Goal: Task Accomplishment & Management: Manage account settings

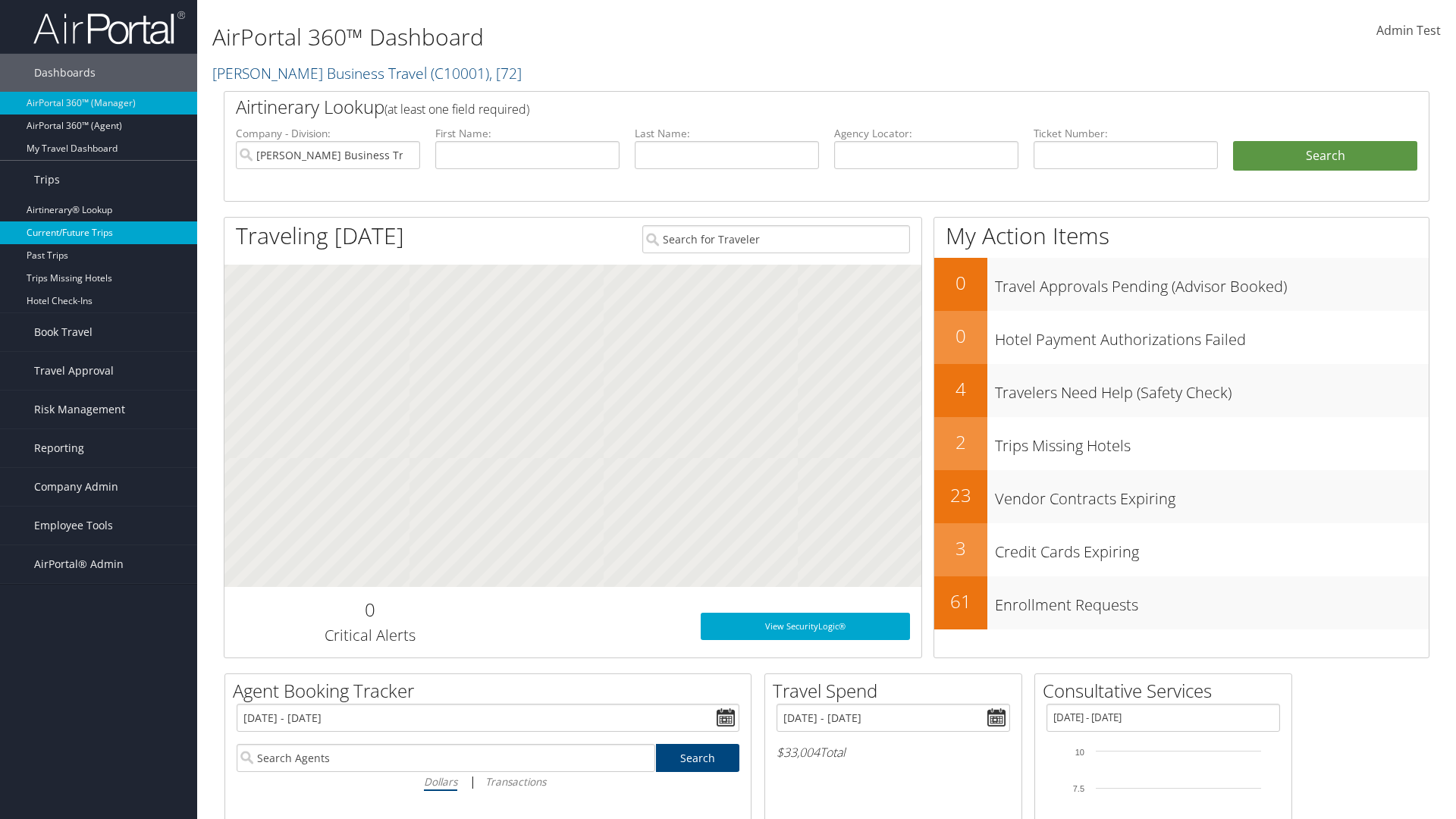
click at [99, 232] on link "Current/Future Trips" at bounding box center [99, 233] width 197 height 23
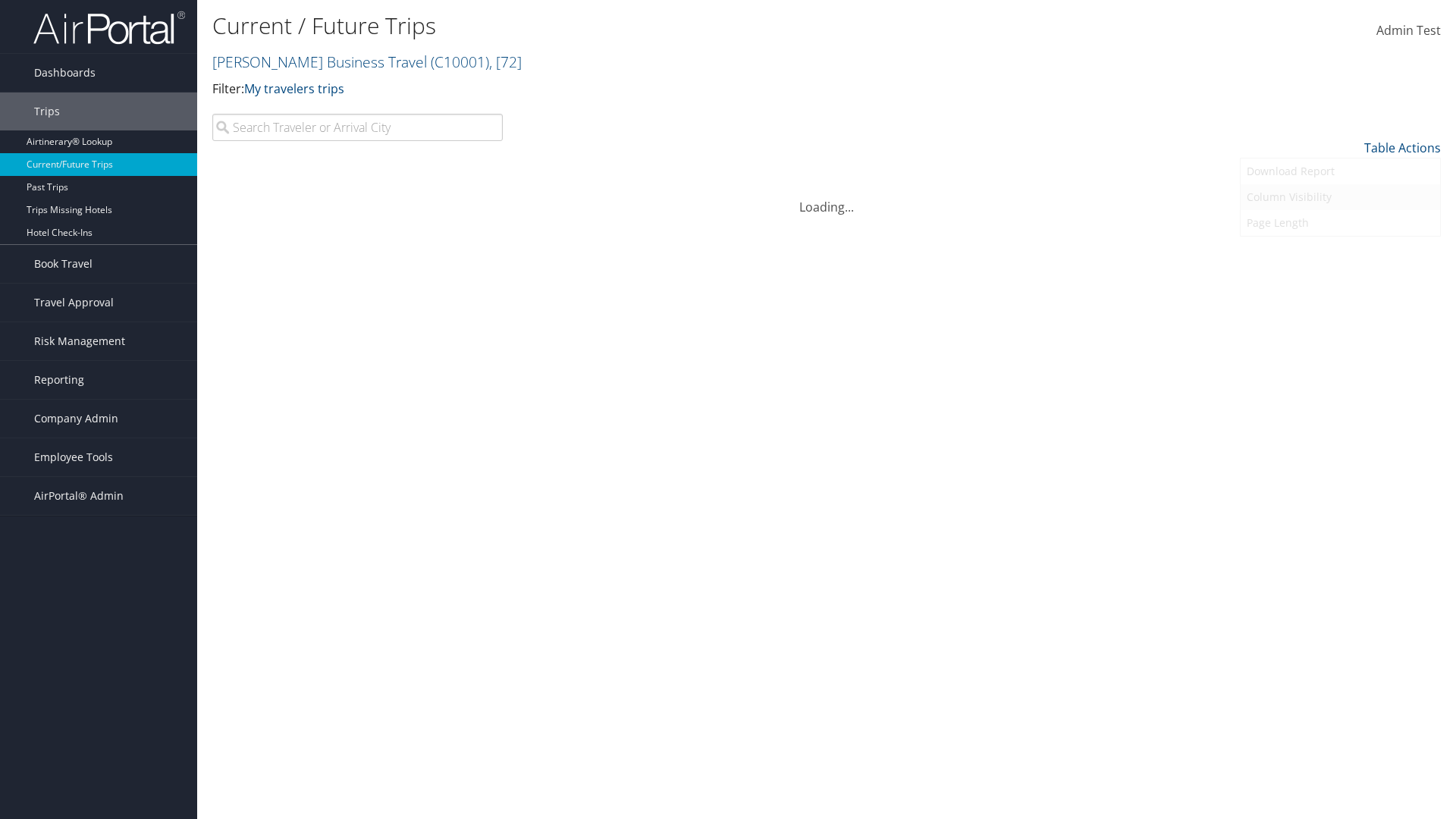
click at [1340, 197] on link "Column Visibility" at bounding box center [1340, 196] width 200 height 26
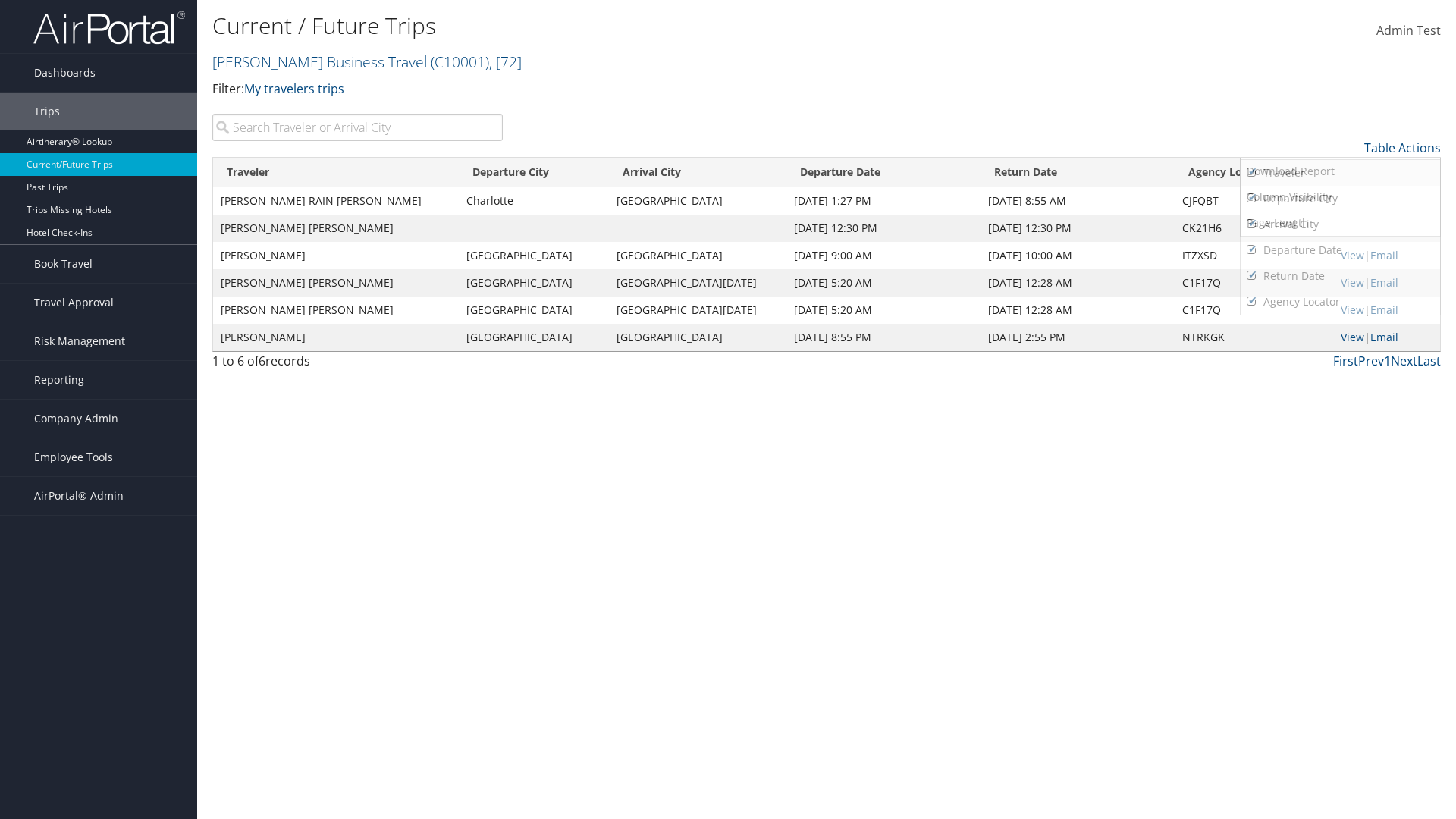
click at [1340, 173] on link "Traveler" at bounding box center [1340, 173] width 200 height 26
click at [1340, 199] on link "Departure City" at bounding box center [1340, 198] width 200 height 26
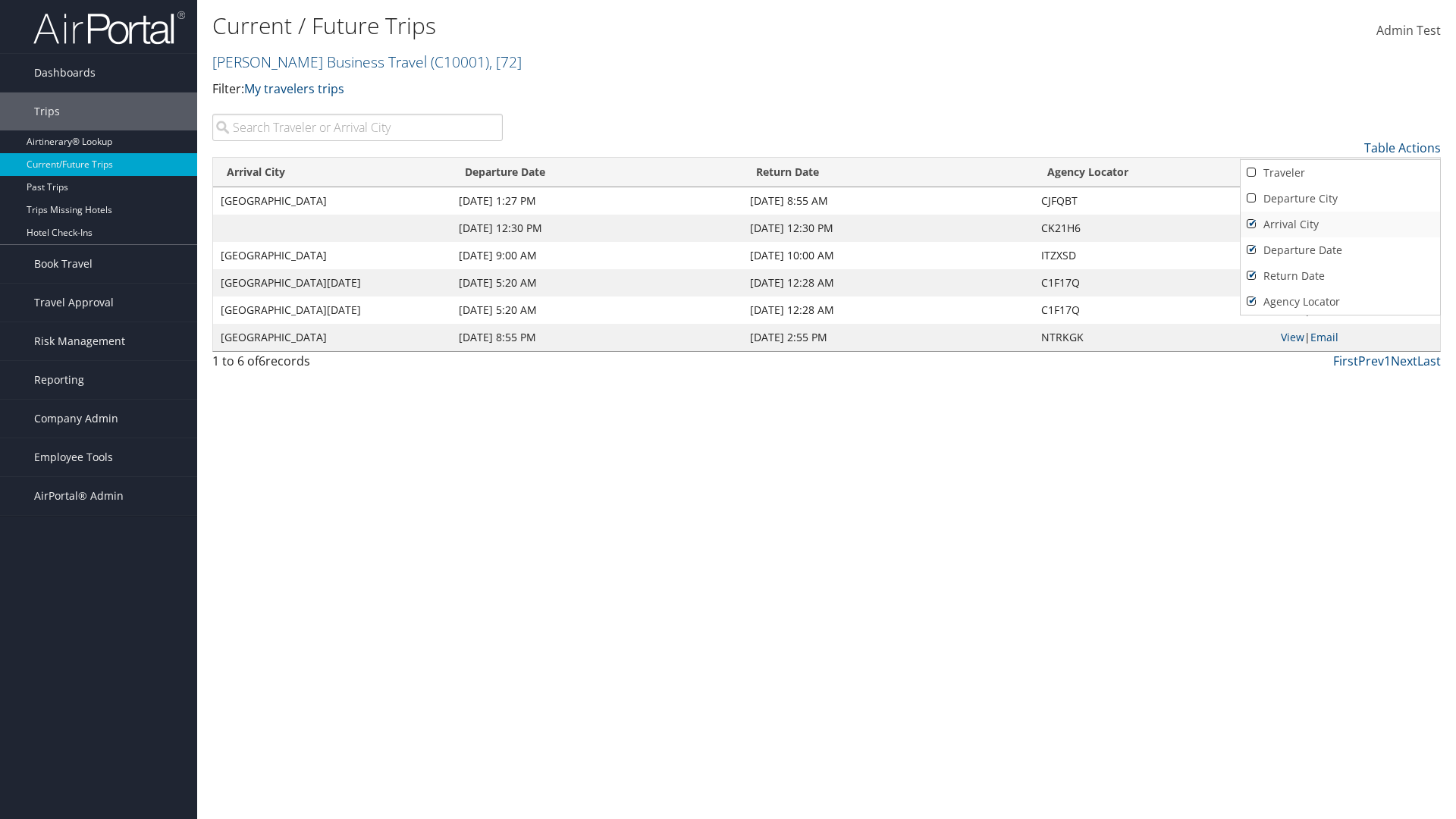
click at [1340, 225] on link "Arrival City" at bounding box center [1340, 224] width 200 height 26
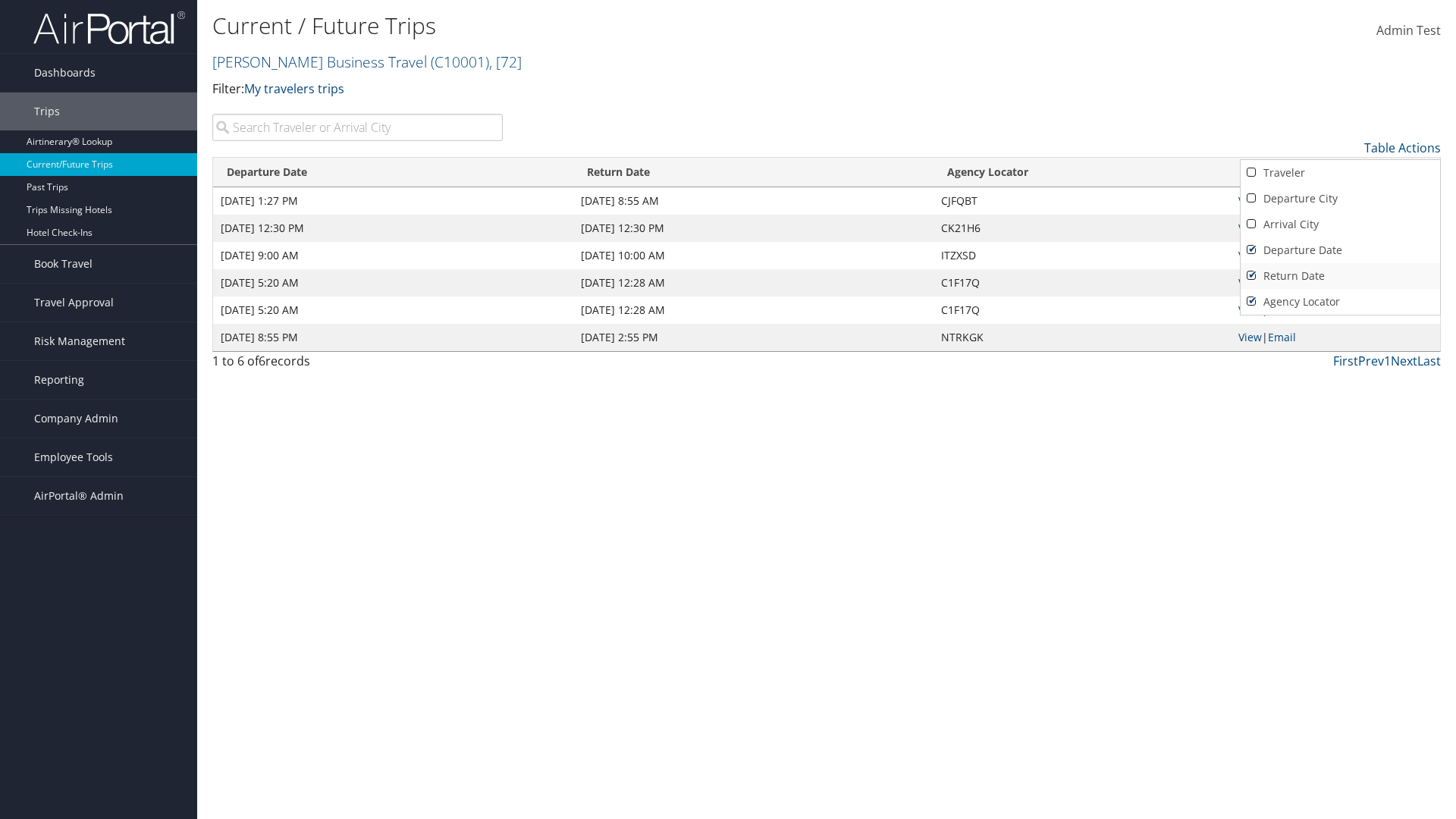
click at [1340, 250] on link "Departure Date" at bounding box center [1340, 250] width 200 height 26
click at [1340, 277] on link "Return Date" at bounding box center [1340, 276] width 200 height 26
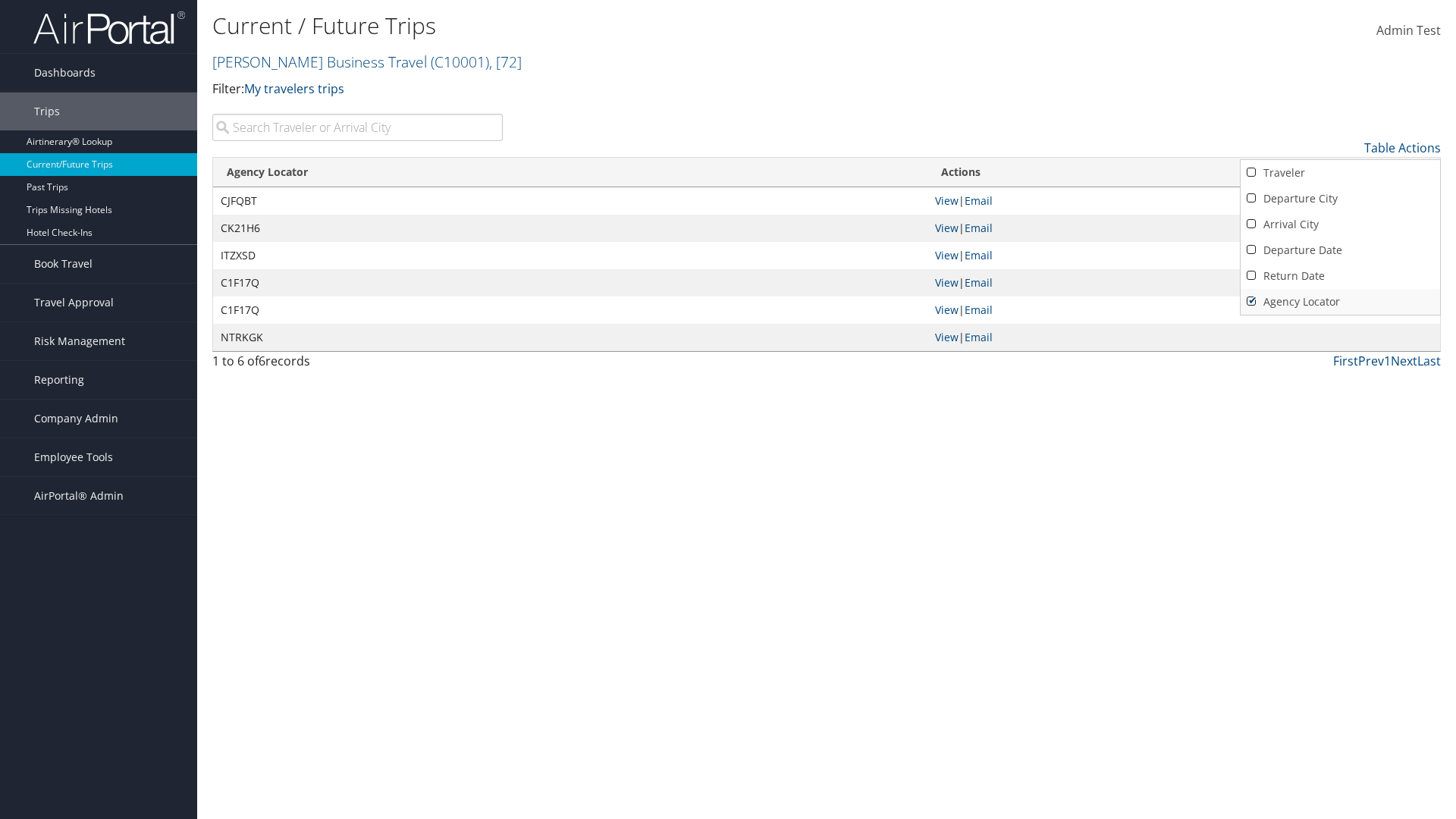
click at [1340, 302] on link "Agency Locator" at bounding box center [1340, 301] width 200 height 26
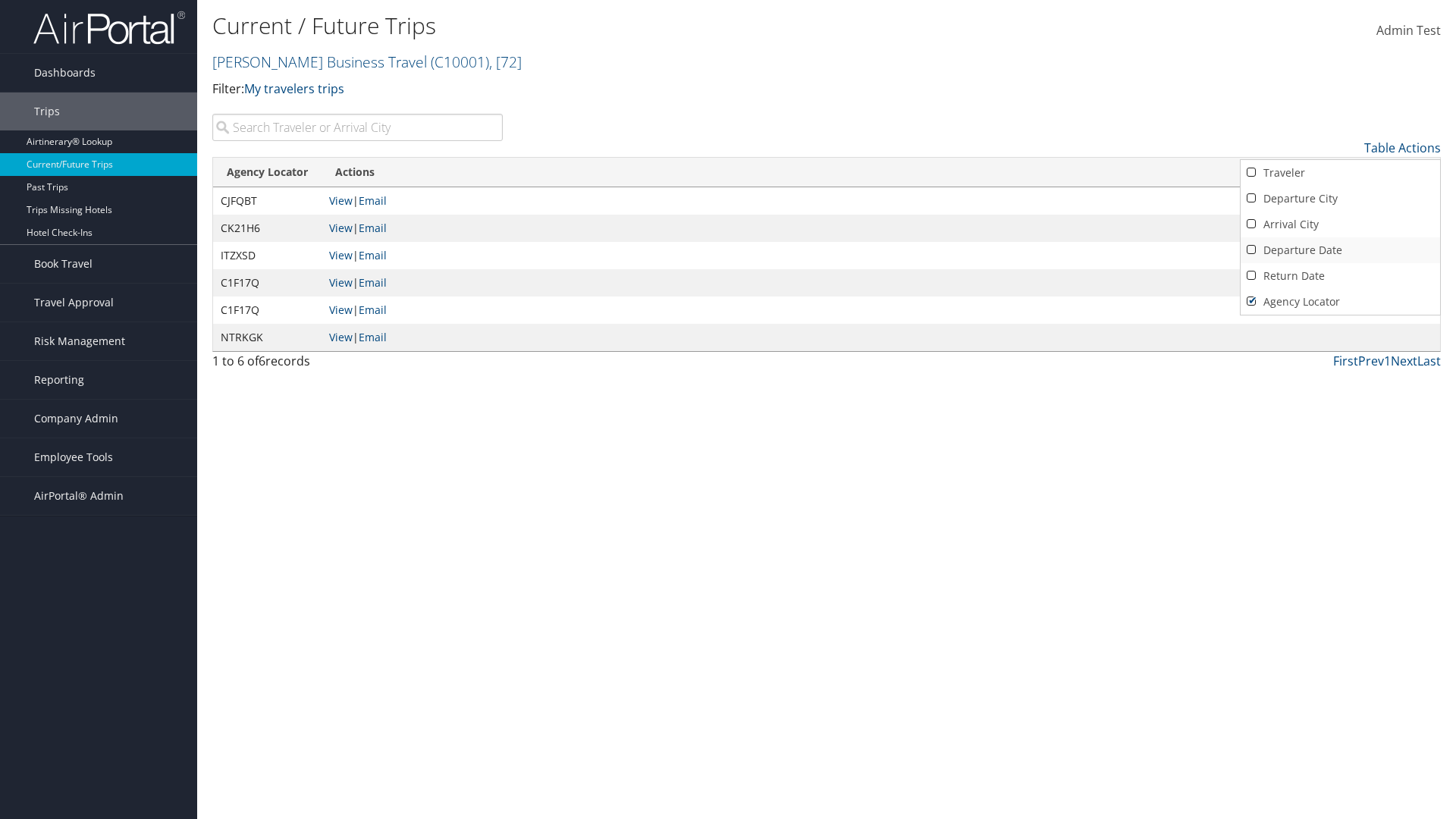
click at [1340, 277] on link "Return Date" at bounding box center [1340, 276] width 200 height 26
click at [1340, 250] on link "Departure Date" at bounding box center [1340, 250] width 200 height 26
click at [1340, 225] on link "Arrival City" at bounding box center [1340, 224] width 200 height 26
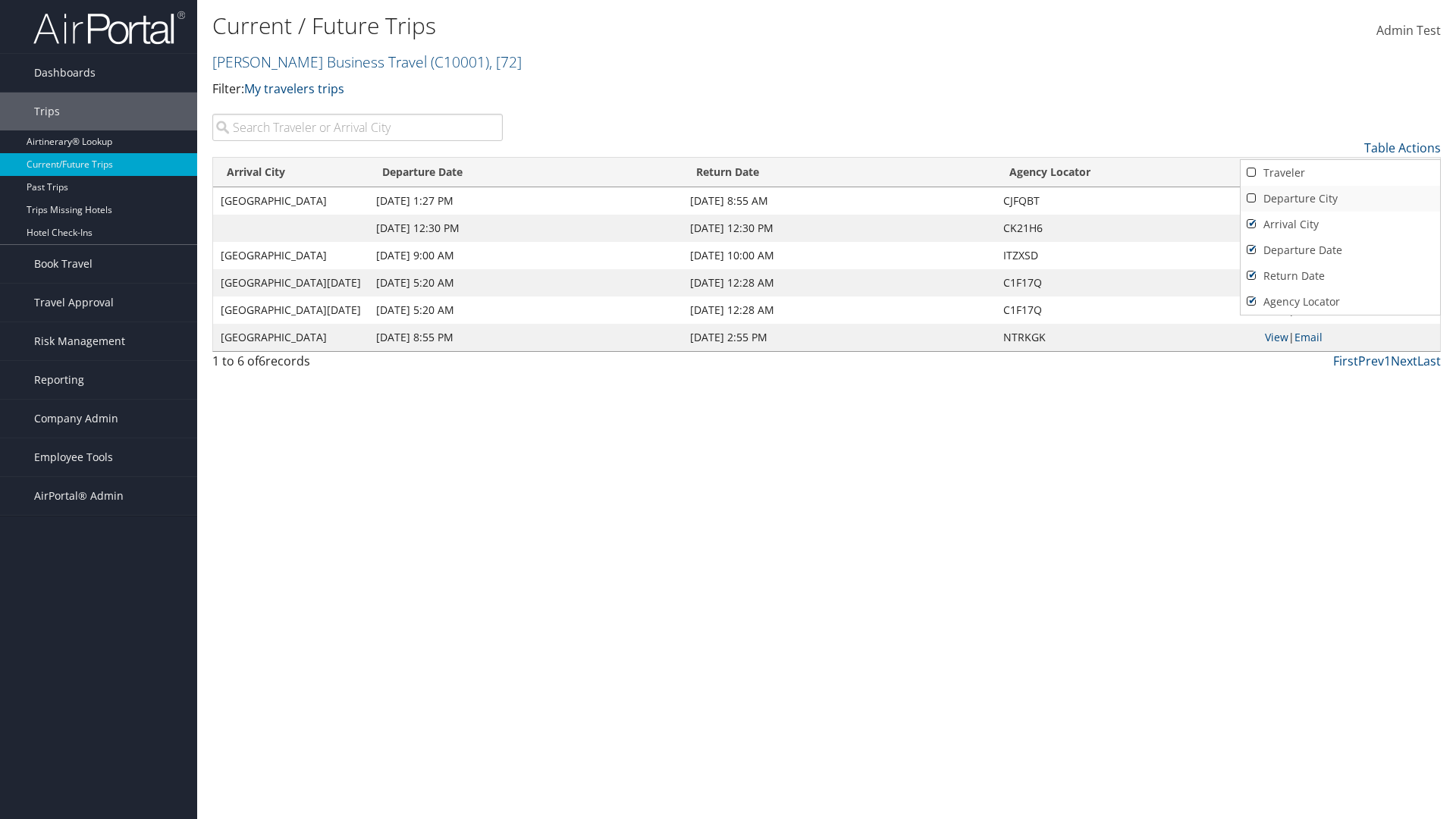
click at [1340, 199] on link "Departure City" at bounding box center [1340, 198] width 200 height 26
click at [1340, 173] on link "Traveler" at bounding box center [1340, 173] width 200 height 26
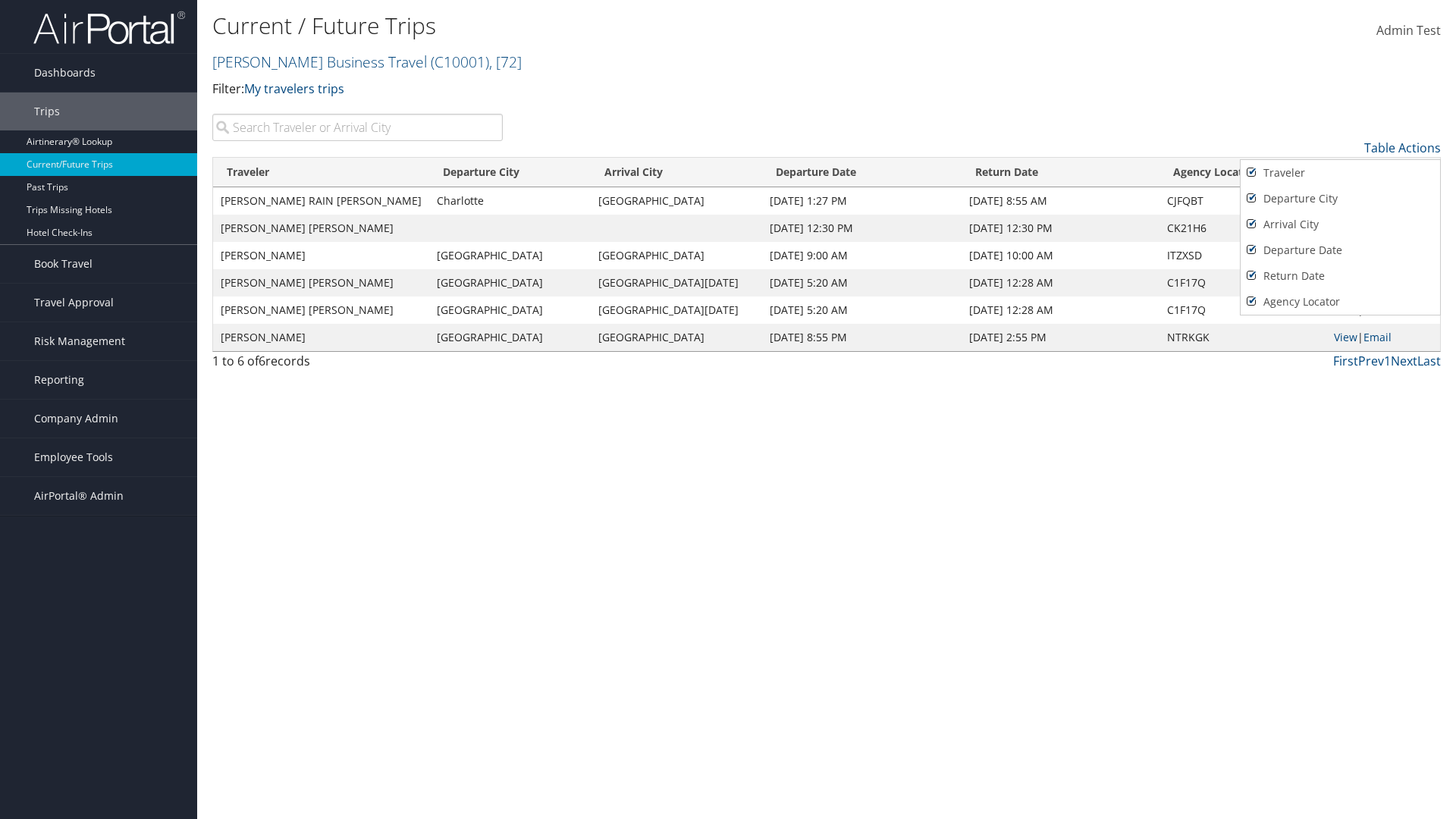
click at [728, 410] on div at bounding box center [728, 410] width 1456 height 819
click at [1402, 148] on link "Table Actions" at bounding box center [1402, 147] width 77 height 17
click at [1340, 199] on link "25" at bounding box center [1340, 198] width 200 height 26
click at [1402, 148] on link "Table Actions" at bounding box center [1402, 147] width 77 height 17
